Goal: Transaction & Acquisition: Purchase product/service

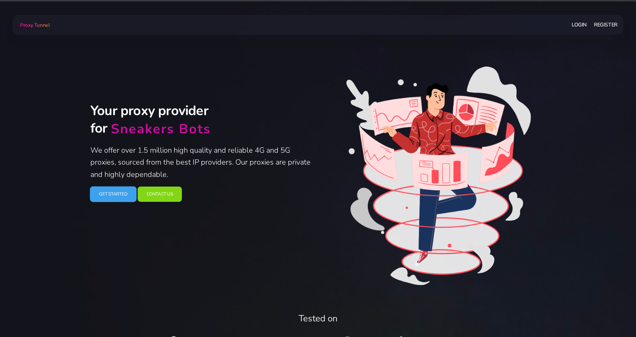
click at [109, 197] on link "Get Started" at bounding box center [113, 194] width 46 height 16
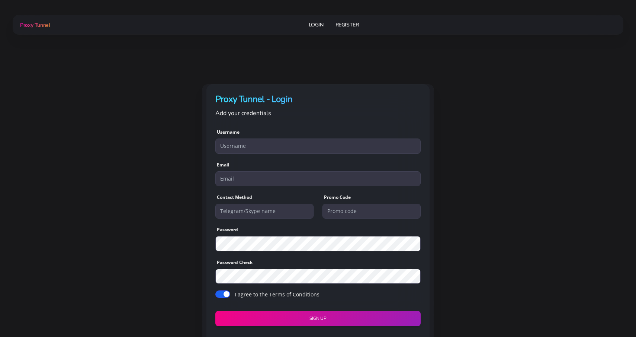
type input "gnpads"
click at [315, 24] on link "Login" at bounding box center [316, 25] width 15 height 14
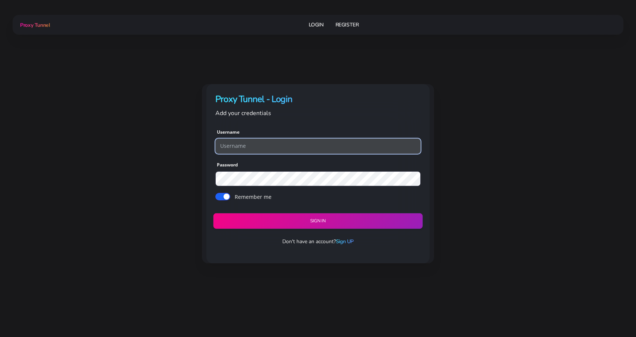
type input "gnpads"
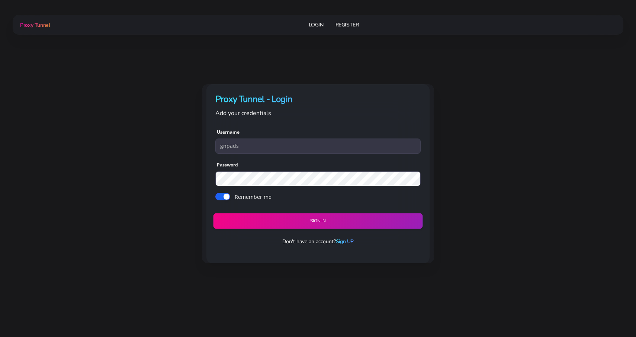
click at [303, 221] on button "Sign in" at bounding box center [317, 221] width 209 height 16
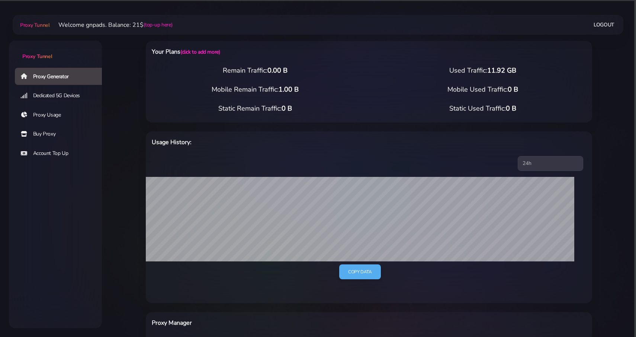
click at [44, 133] on link "Buy Proxy" at bounding box center [61, 133] width 93 height 17
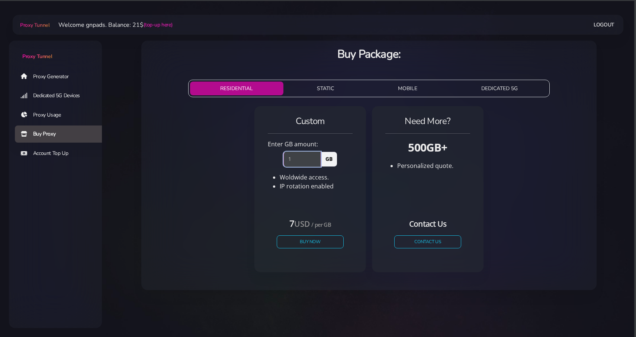
type input "1"
click at [317, 155] on input "1" at bounding box center [302, 158] width 38 height 15
click at [305, 239] on button "Buy Now" at bounding box center [310, 241] width 68 height 13
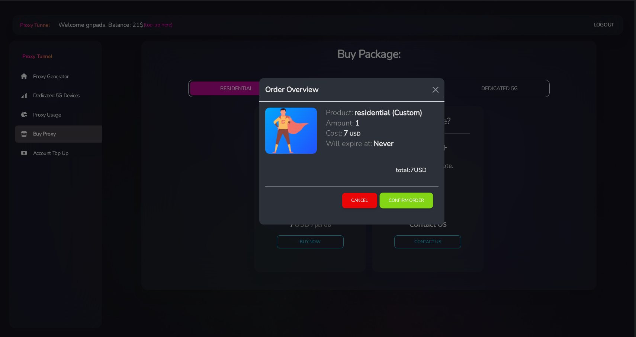
click at [417, 196] on button "Confirm Order" at bounding box center [406, 201] width 54 height 16
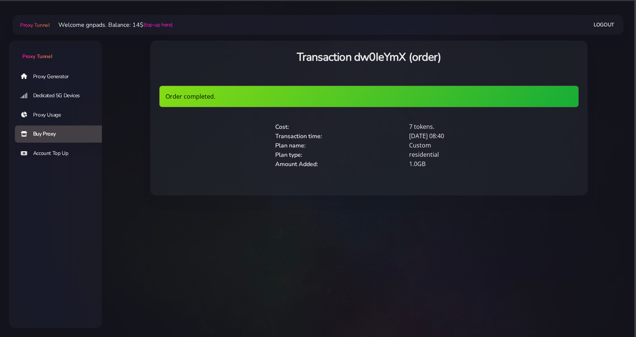
click at [45, 84] on link "Proxy Generator" at bounding box center [61, 76] width 93 height 17
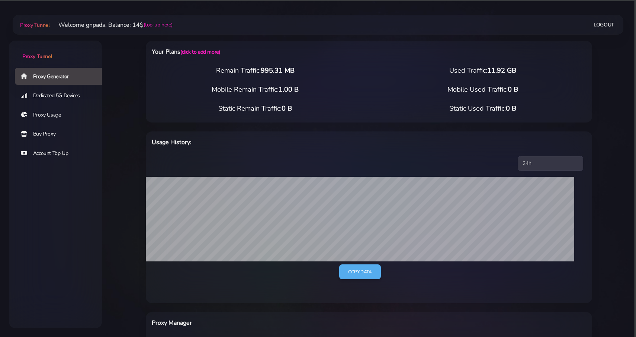
click at [138, 73] on div "Your Plans (click to add more) Remain Traffic: 995.31 MB Used Traffic: 11.92 GB…" at bounding box center [368, 283] width 473 height 515
